Goal: Task Accomplishment & Management: Manage account settings

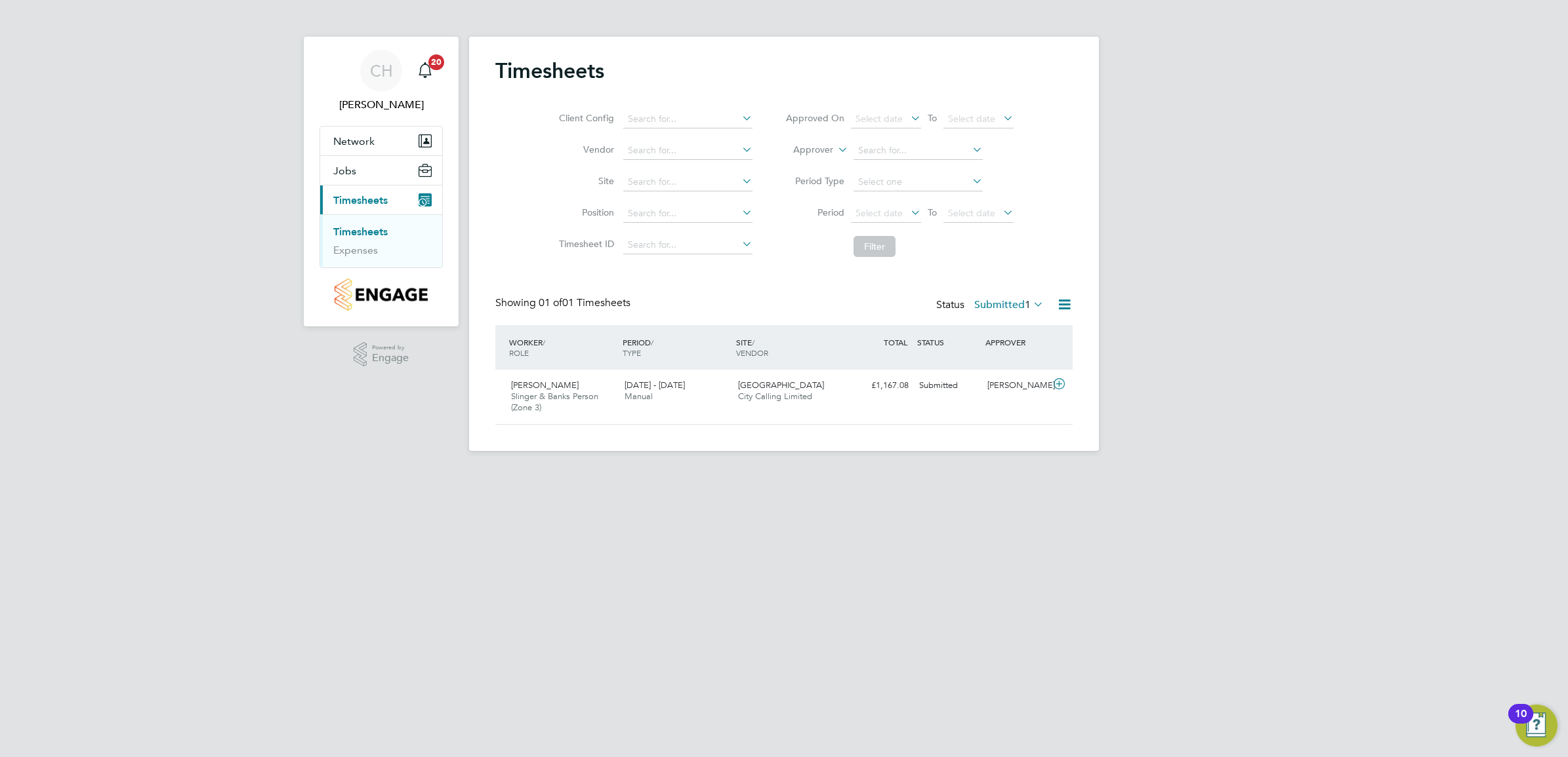
scroll to position [33, 114]
click at [868, 415] on div "Jacek Szwed Slinger & Banks Person (Zone 3) 18 - 24 Aug 2025 18 - 24 Aug 2025 M…" at bounding box center [784, 397] width 578 height 54
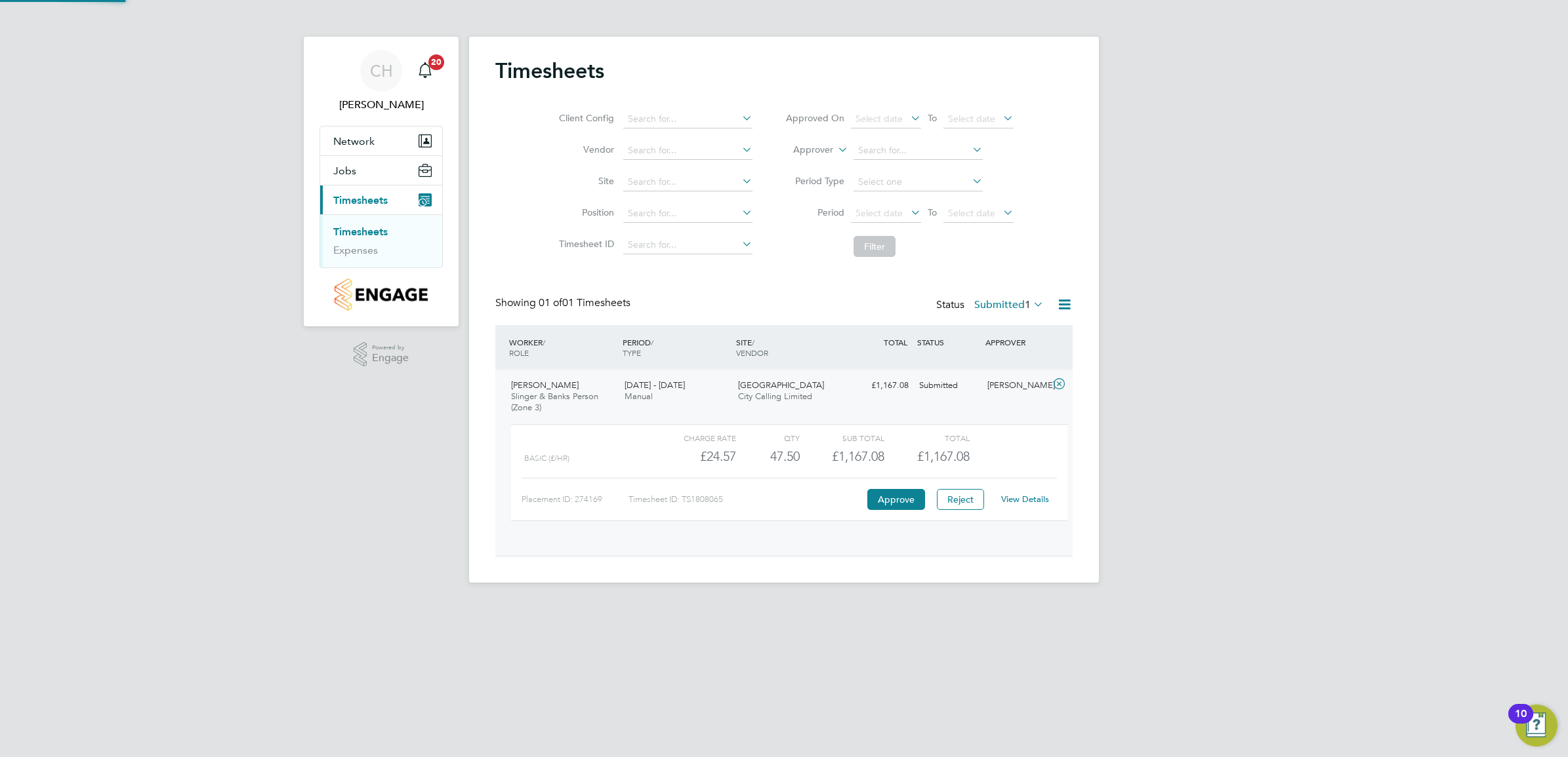
scroll to position [21, 128]
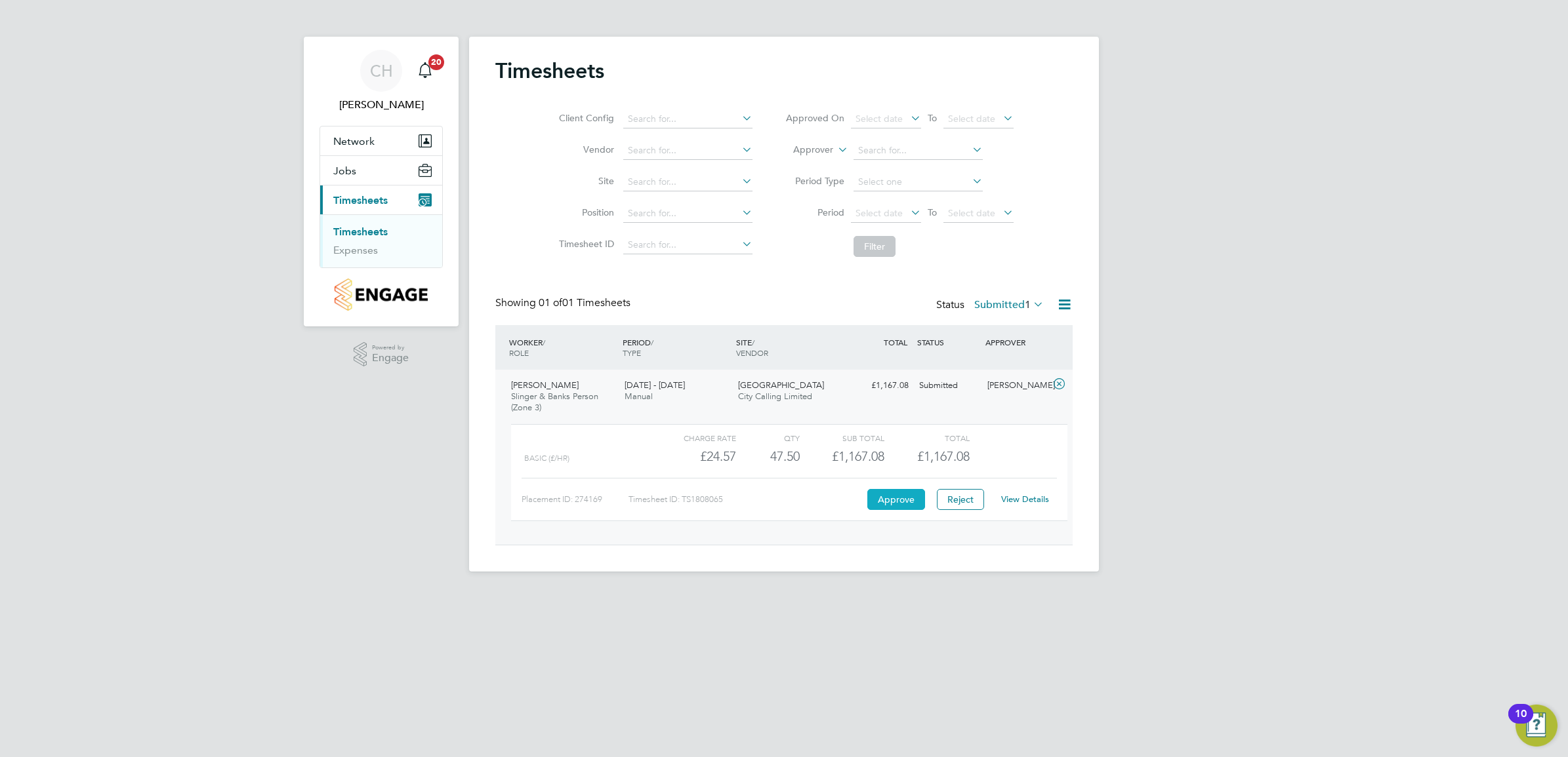
click at [890, 503] on button "Approve" at bounding box center [895, 500] width 58 height 21
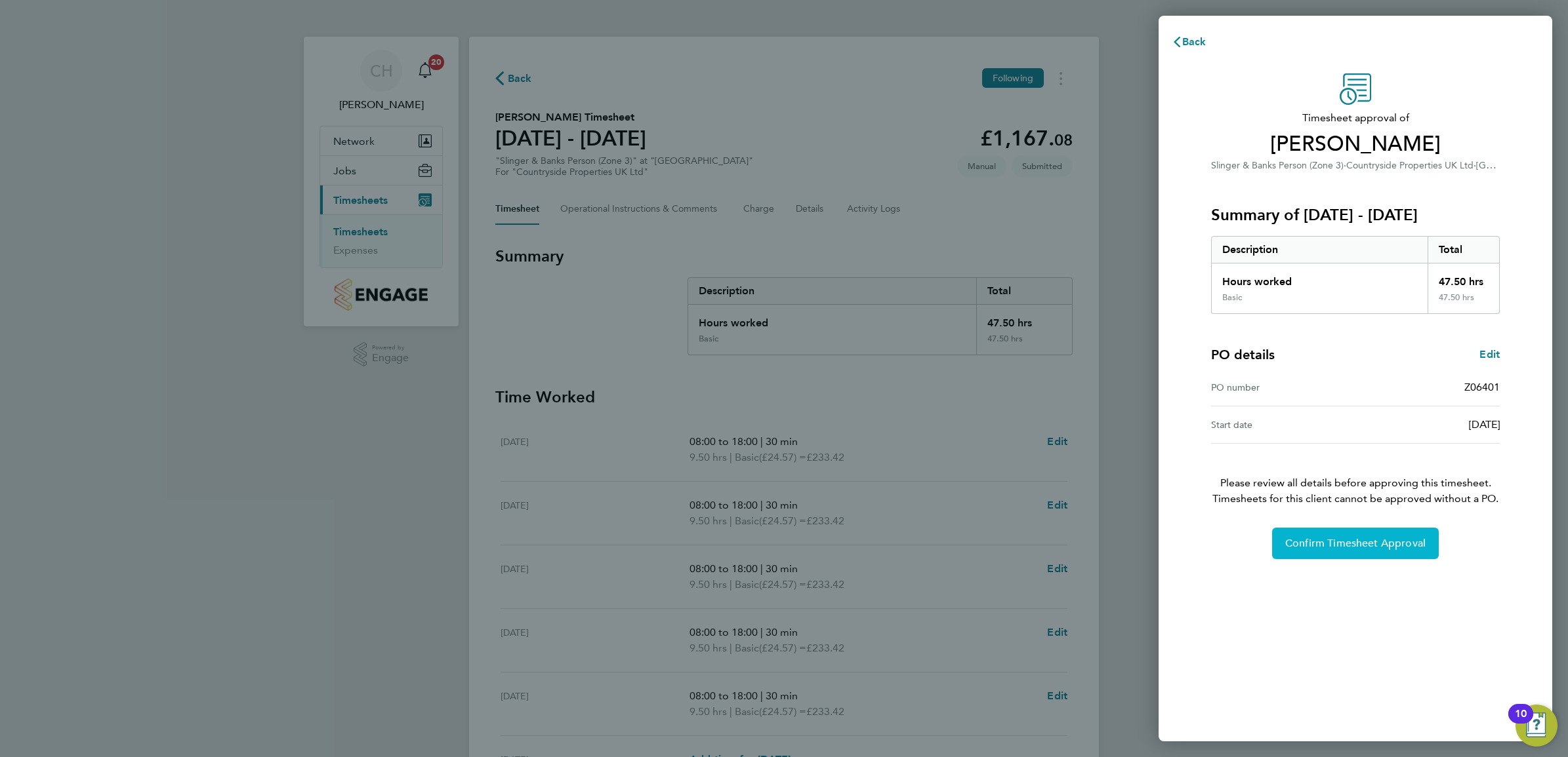
click at [1388, 550] on button "Confirm Timesheet Approval" at bounding box center [1354, 543] width 166 height 31
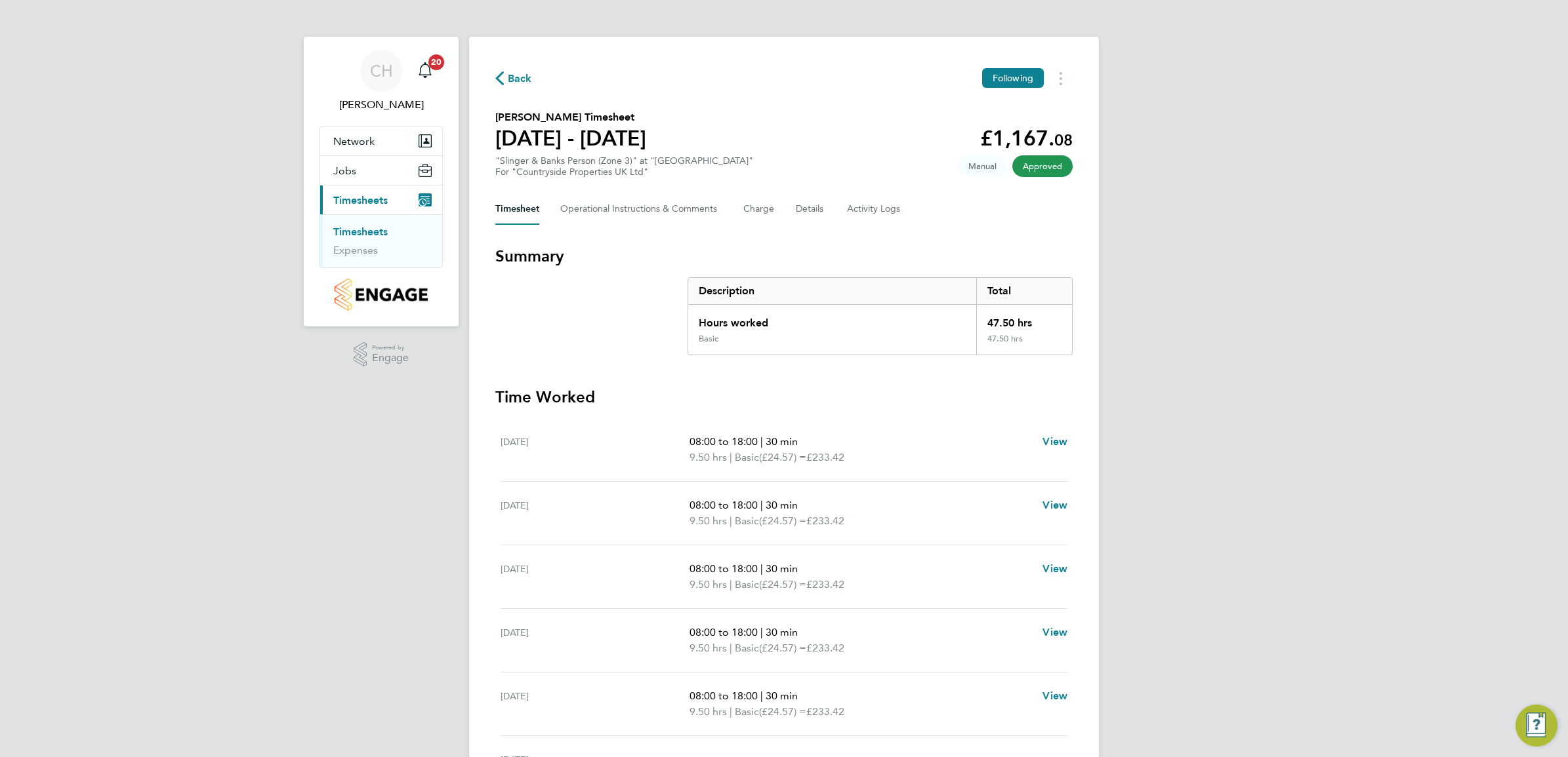
click at [381, 229] on link "Timesheets" at bounding box center [360, 232] width 54 height 12
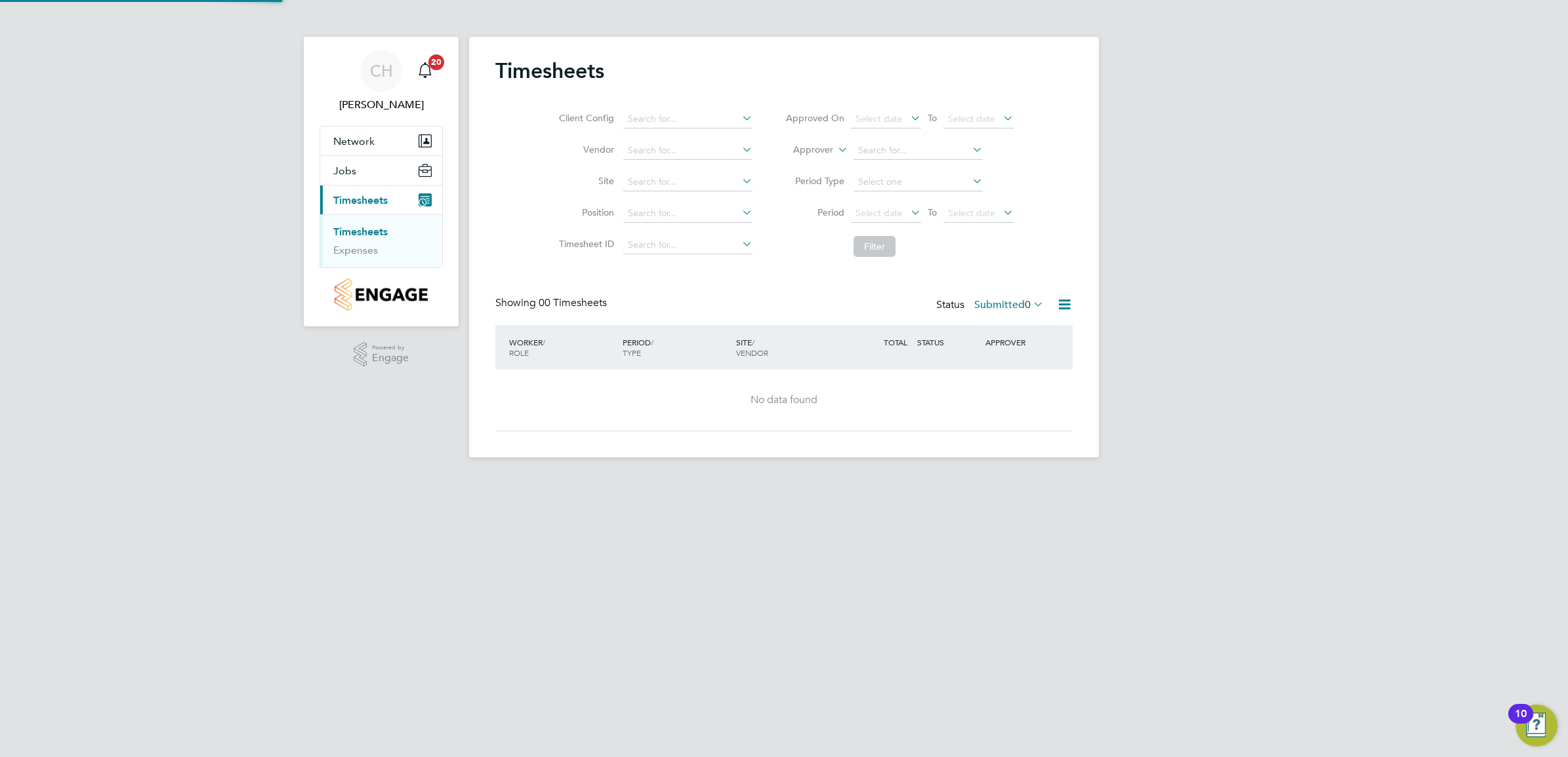
click at [1027, 316] on div "Showing 00 Timesheets Status Submitted 0" at bounding box center [784, 310] width 578 height 28
click at [1031, 296] on icon at bounding box center [1031, 304] width 0 height 19
click at [1000, 385] on li "Approved" at bounding box center [995, 384] width 61 height 19
